Goal: Information Seeking & Learning: Learn about a topic

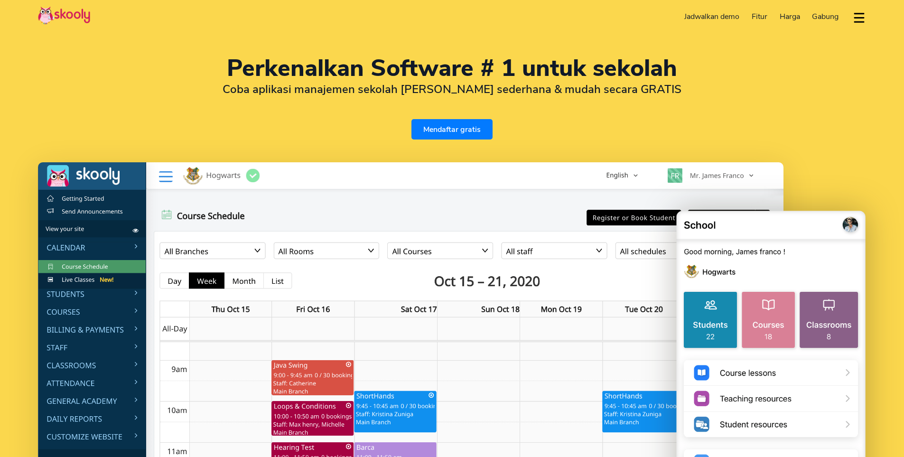
select select "id"
select select "61"
select select "[GEOGRAPHIC_DATA]"
select select "[GEOGRAPHIC_DATA]/[GEOGRAPHIC_DATA]"
click at [792, 15] on span "Harga" at bounding box center [789, 16] width 20 height 10
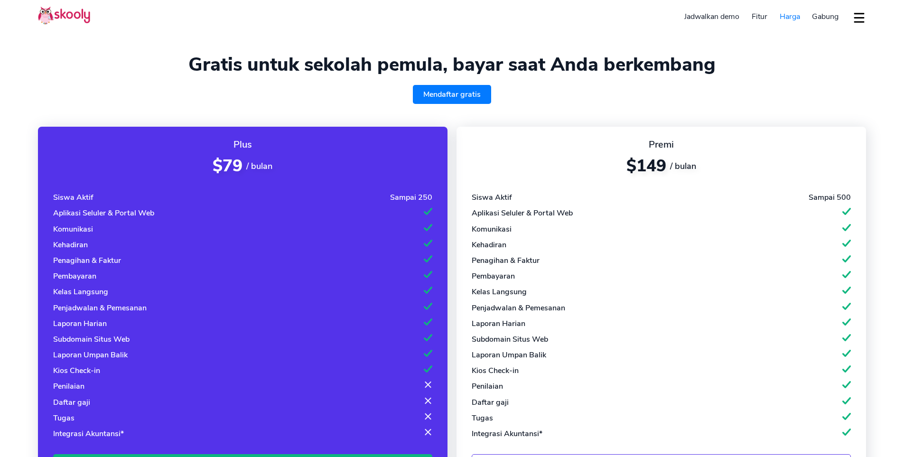
select select "id"
select select "61"
select select "[GEOGRAPHIC_DATA]"
select select "[GEOGRAPHIC_DATA]/[GEOGRAPHIC_DATA]"
select select "id"
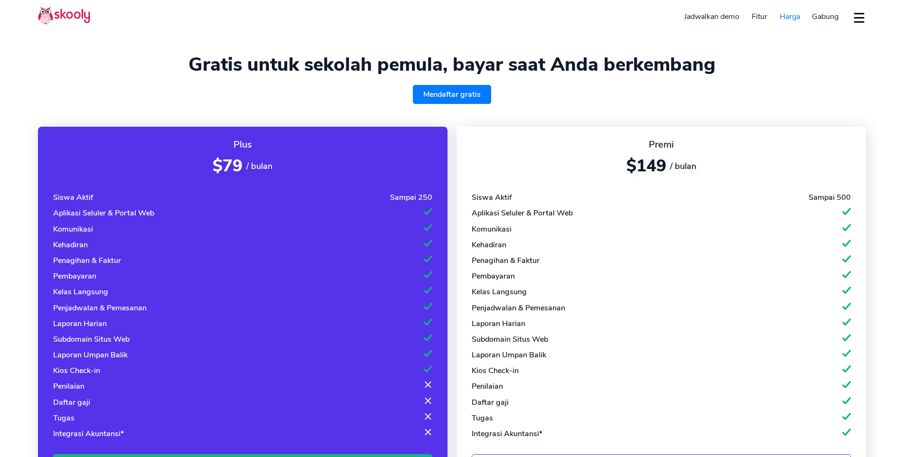
select select "61"
select select "[GEOGRAPHIC_DATA]"
select select "[GEOGRAPHIC_DATA]/[GEOGRAPHIC_DATA]"
